Goal: Navigation & Orientation: Find specific page/section

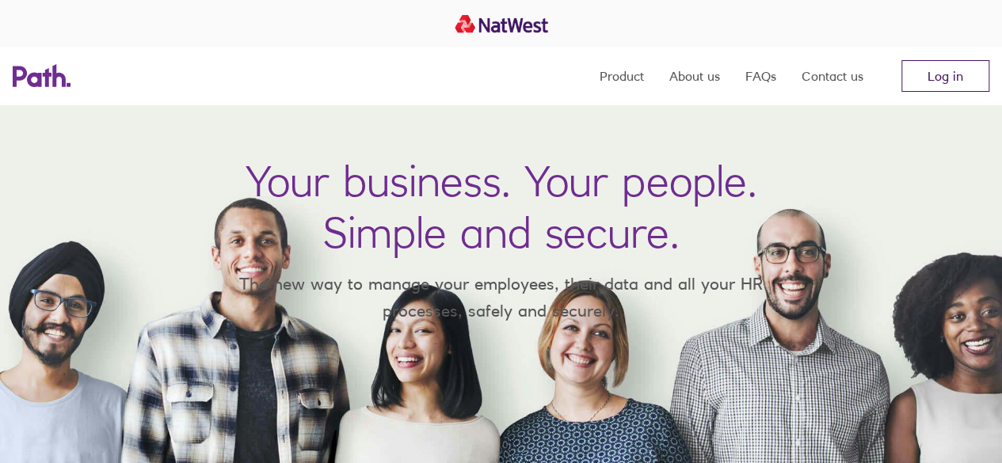
click at [959, 82] on link "Log in" at bounding box center [946, 76] width 88 height 32
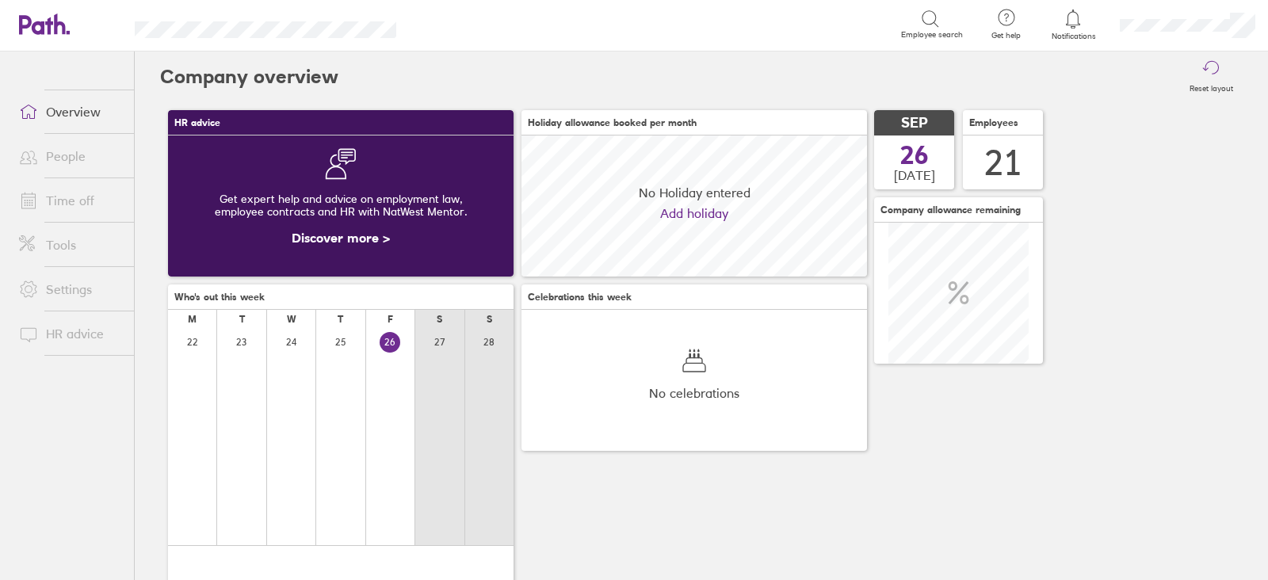
scroll to position [140, 345]
click at [60, 252] on link "Tools" at bounding box center [70, 245] width 128 height 32
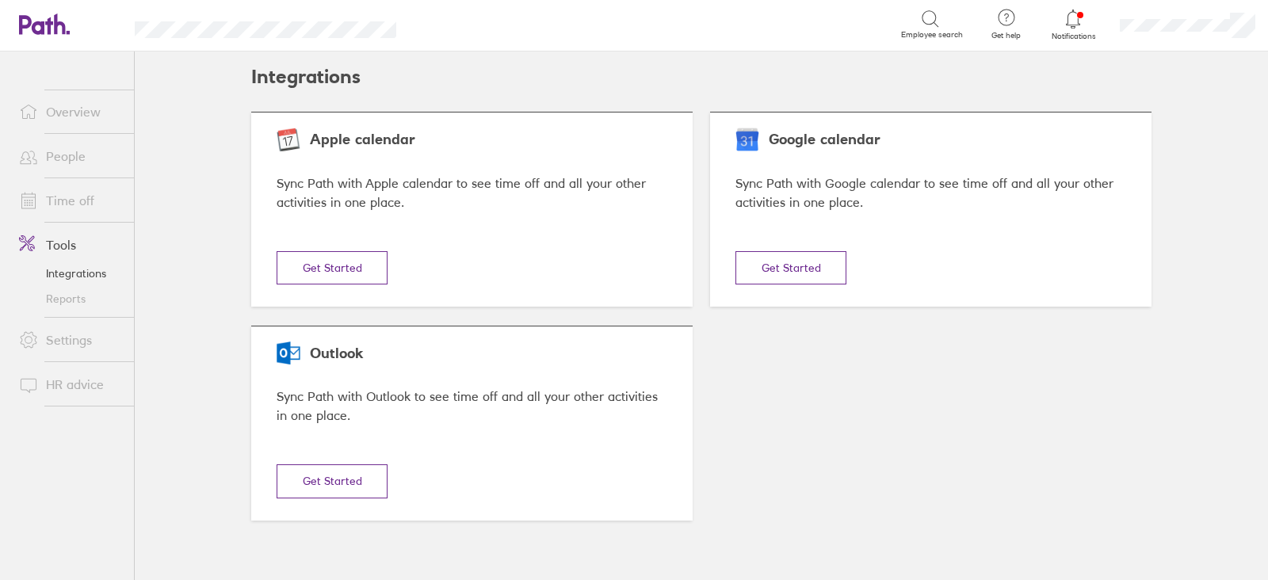
click at [85, 192] on link "Time off" at bounding box center [70, 201] width 128 height 32
